Goal: Information Seeking & Learning: Learn about a topic

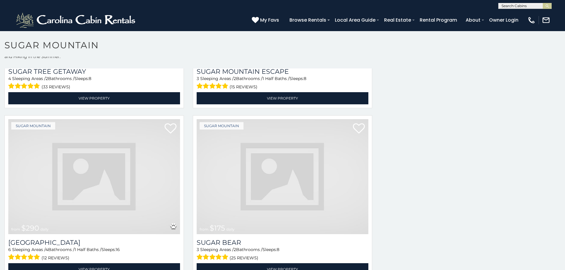
scroll to position [648, 0]
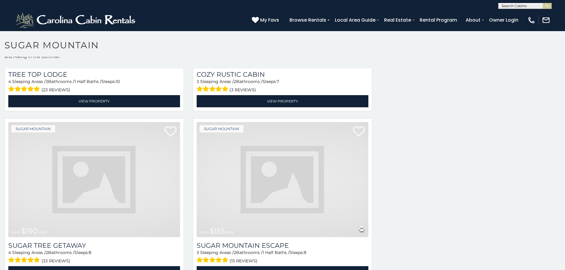
click at [243, 127] on img at bounding box center [283, 179] width 172 height 115
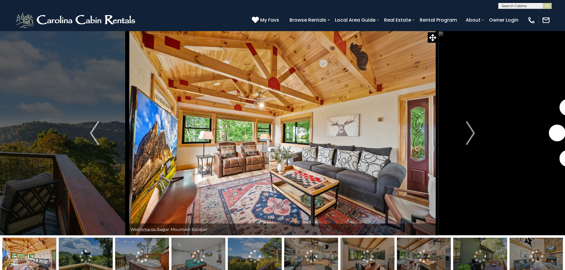
scroll to position [24, 0]
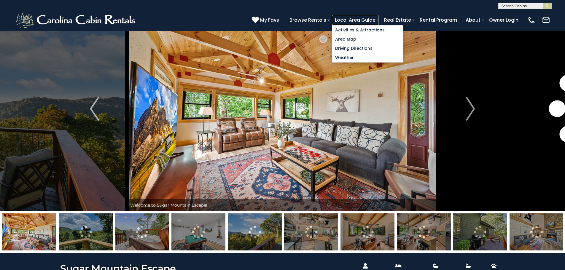
click at [378, 20] on link "Local Area Guide" at bounding box center [355, 20] width 47 height 10
